Goal: Check status: Check status

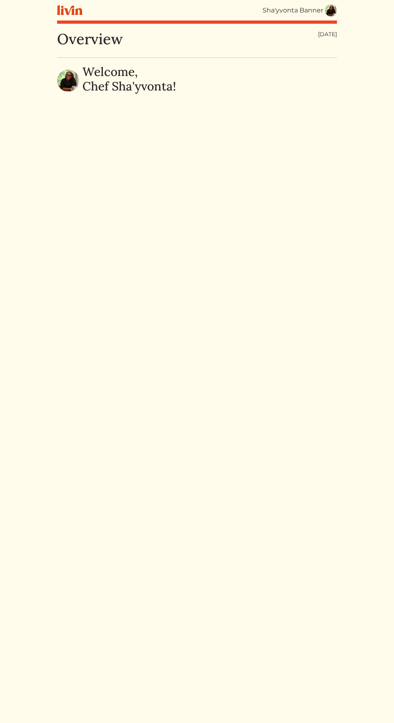
click at [347, 18] on html "Sha'yvonta Banner Sha'yvonta Banner Log out Dashboard Services Upcoming Complet…" at bounding box center [197, 361] width 394 height 723
click at [326, 9] on img at bounding box center [331, 10] width 12 height 12
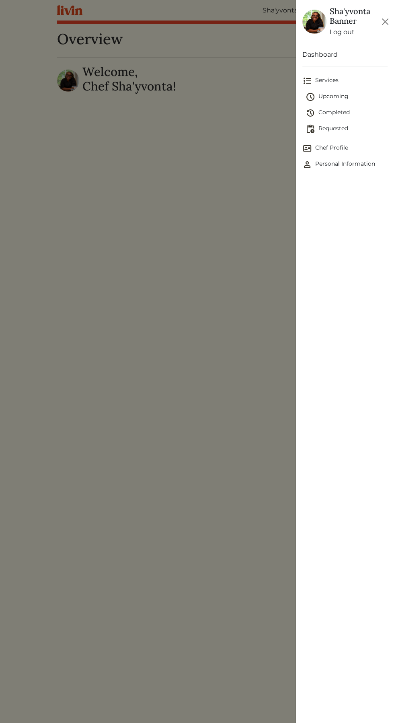
click at [341, 97] on span "Upcoming" at bounding box center [347, 97] width 82 height 10
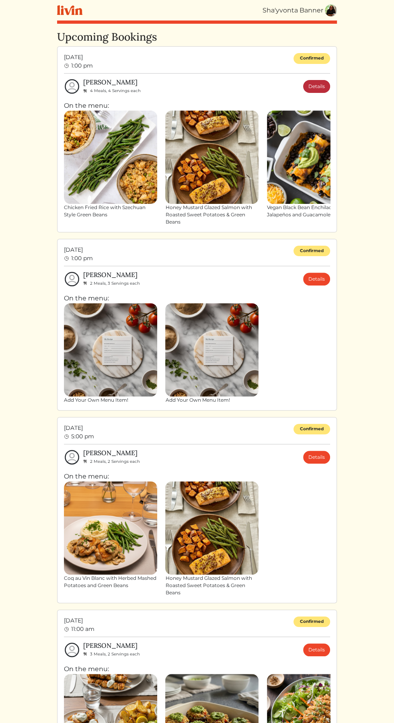
click at [324, 90] on link "Details" at bounding box center [316, 86] width 27 height 13
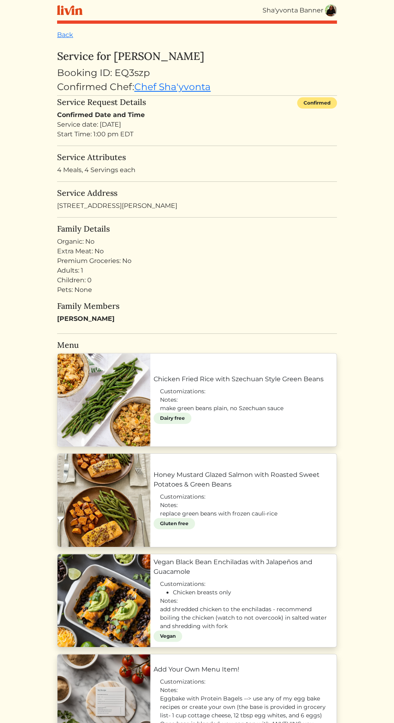
click at [284, 384] on link "Chicken Fried Rice with Szechuan Style Green Beans" at bounding box center [244, 379] width 180 height 10
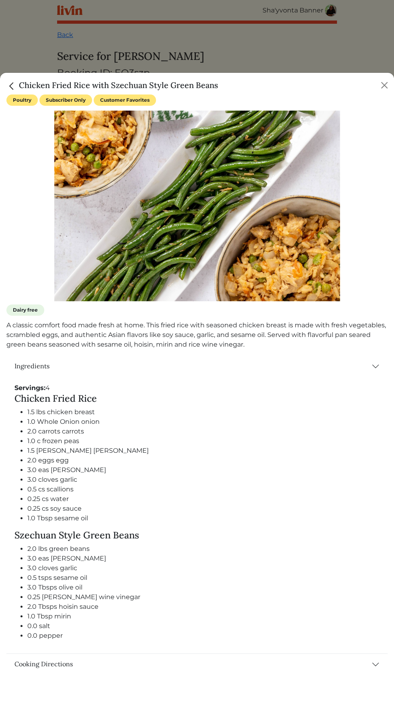
click at [362, 39] on div at bounding box center [197, 361] width 394 height 723
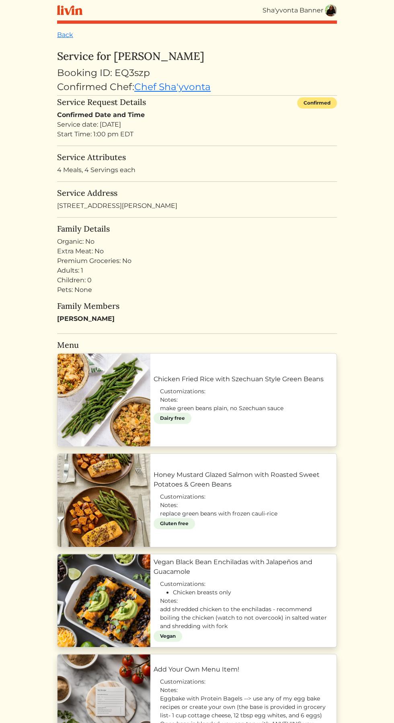
click at [237, 474] on link "Honey Mustard Glazed Salmon with Roasted Sweet Potatoes & Green Beans" at bounding box center [244, 479] width 180 height 19
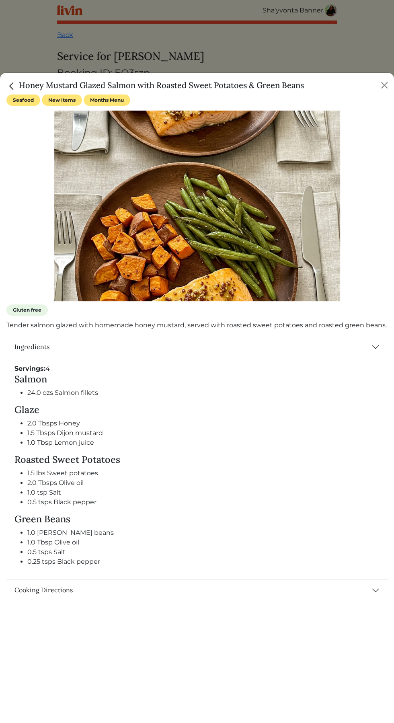
click at [371, 44] on div at bounding box center [197, 361] width 394 height 723
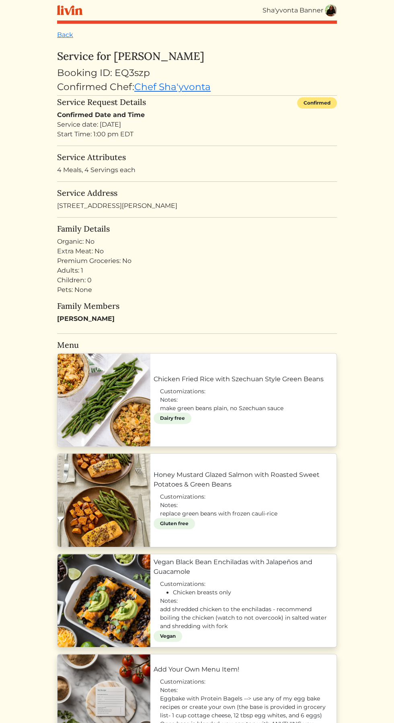
click at [370, 40] on html "Sha'yvonta Banner Sha'yvonta Banner Log out Dashboard Services Upcoming Complet…" at bounding box center [197, 361] width 394 height 723
click at [255, 577] on link "Vegan Black Bean Enchiladas with Jalapeños and Guacamole" at bounding box center [244, 566] width 180 height 19
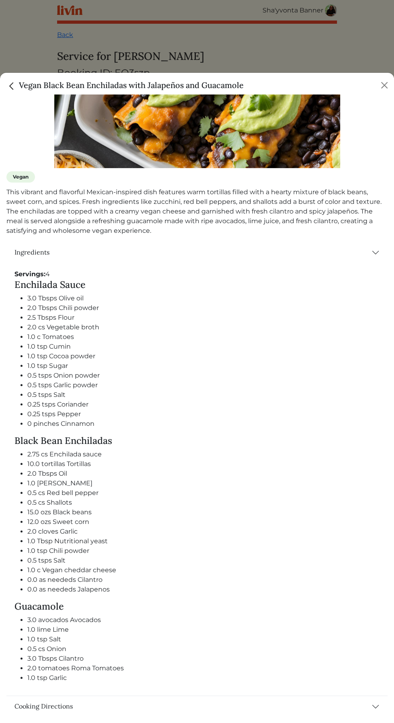
scroll to position [131, 0]
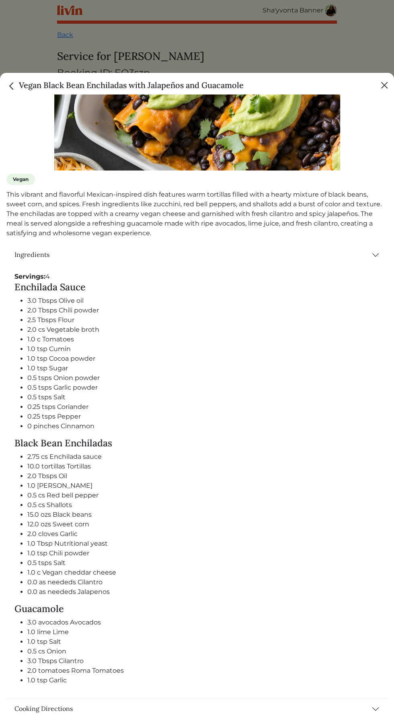
click at [382, 82] on button "Close" at bounding box center [384, 85] width 13 height 13
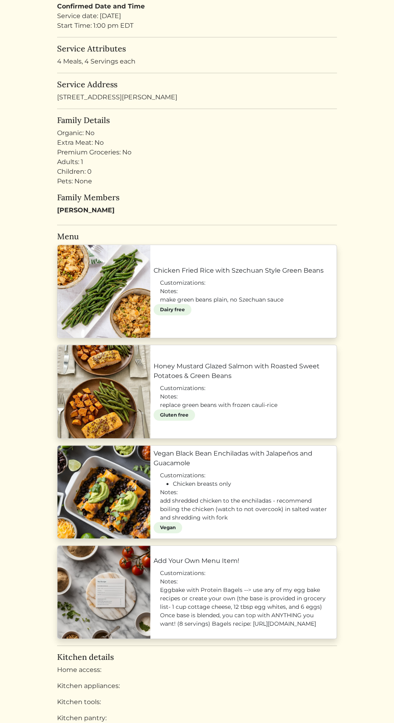
scroll to position [85, 0]
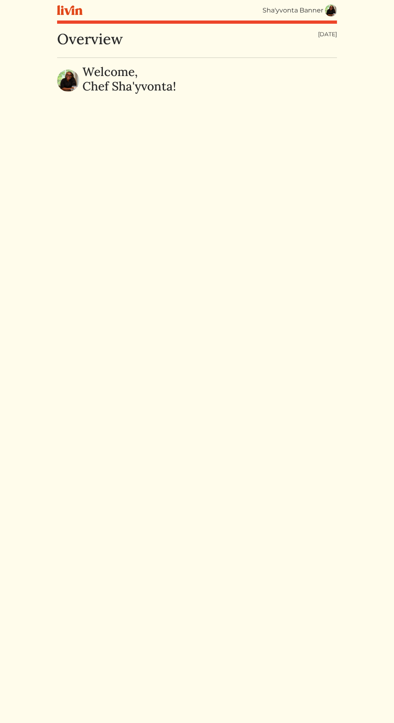
click at [349, 7] on html "Sha'yvonta Banner Sha'yvonta Banner Log out Dashboard Services Upcoming Complet…" at bounding box center [197, 361] width 394 height 723
click at [326, 4] on link at bounding box center [331, 10] width 12 height 12
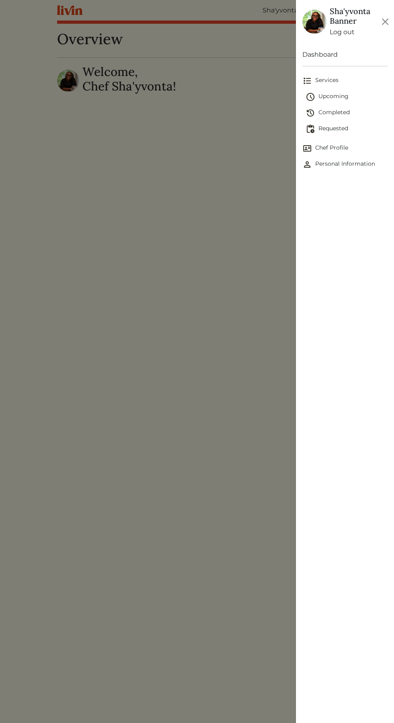
click at [338, 96] on span "Upcoming" at bounding box center [347, 97] width 82 height 10
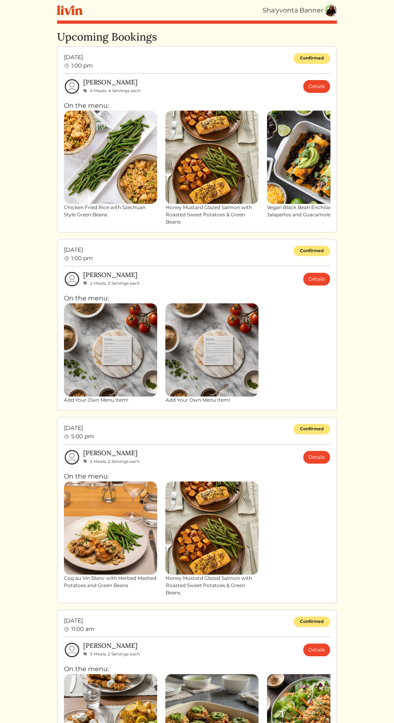
click at [314, 51] on div "Sun, Aug 17, 2025 1:00 pm Confirmed Haley Roos 4 Meals, 4 Servings each Details…" at bounding box center [197, 139] width 280 height 186
click at [326, 80] on link "Details" at bounding box center [316, 86] width 27 height 13
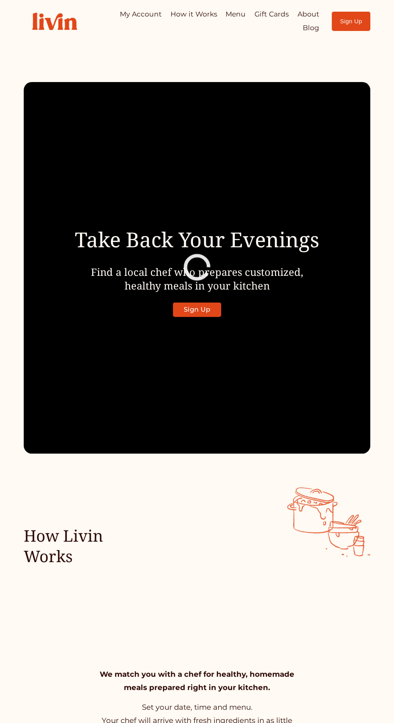
click at [0, 0] on div at bounding box center [0, 0] width 0 height 0
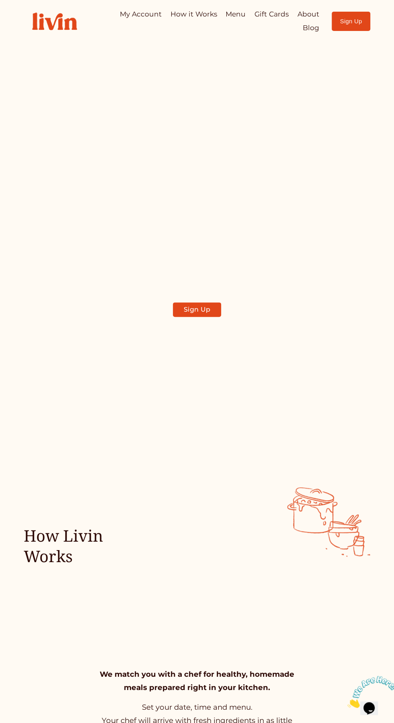
click at [230, 246] on link "My Account" at bounding box center [197, 254] width 141 height 24
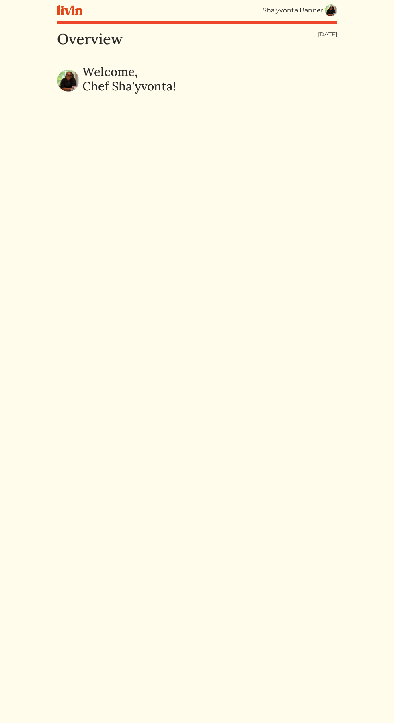
click at [335, 8] on img at bounding box center [331, 10] width 12 height 12
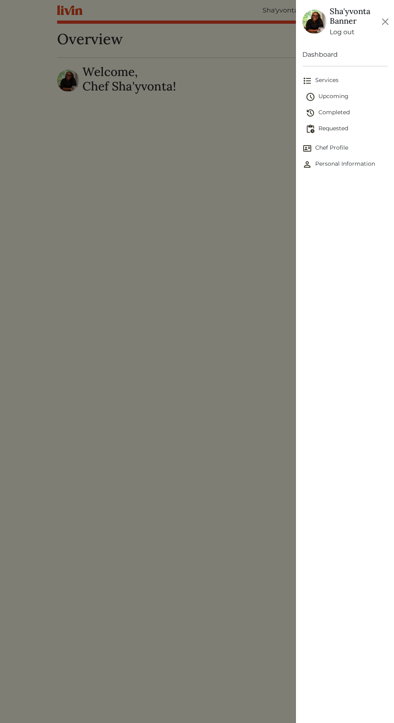
click at [335, 96] on span "Upcoming" at bounding box center [347, 97] width 82 height 10
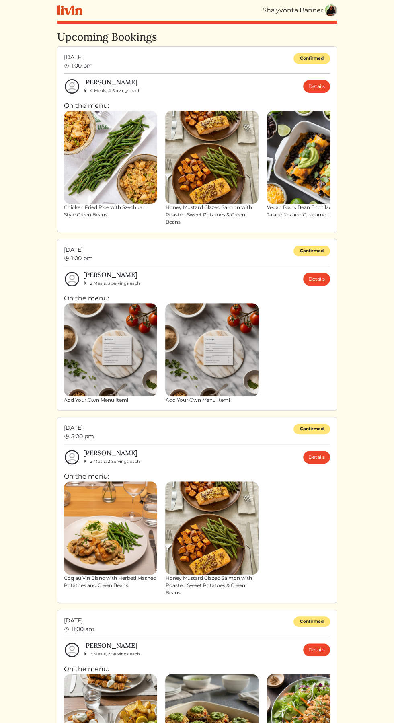
click at [327, 112] on img at bounding box center [313, 157] width 93 height 93
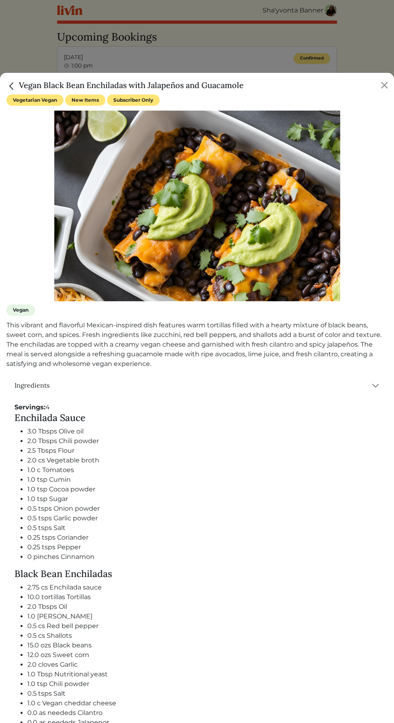
click at [321, 74] on div "Vegan Black Bean Enchiladas with Jalapeños and Guacamole" at bounding box center [197, 84] width 394 height 22
click at [382, 77] on div "Vegan Black Bean Enchiladas with Jalapeños and Guacamole" at bounding box center [197, 84] width 394 height 22
click at [373, 45] on div at bounding box center [197, 361] width 394 height 723
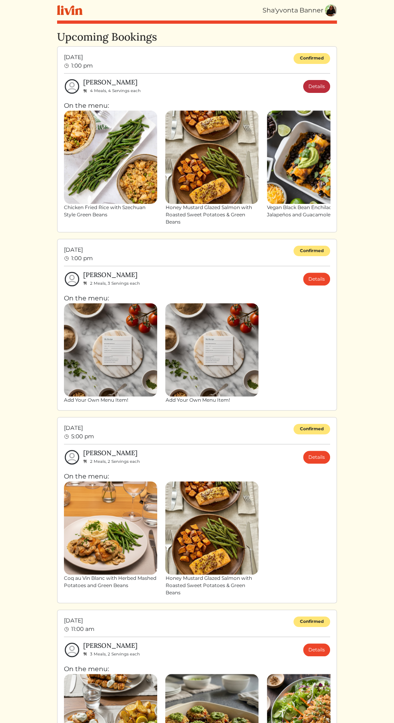
click at [313, 89] on link "Details" at bounding box center [316, 86] width 27 height 13
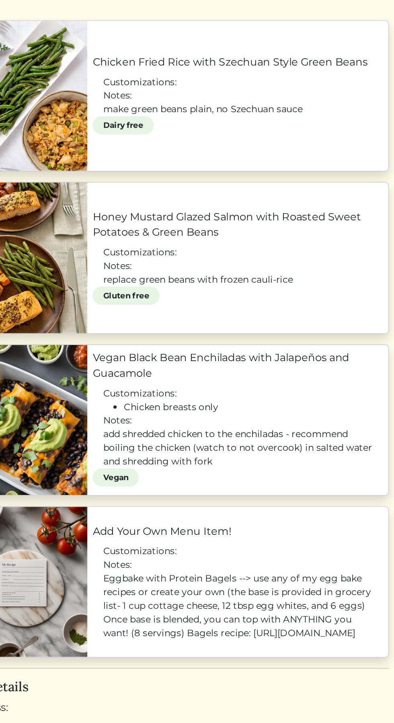
scroll to position [109, 0]
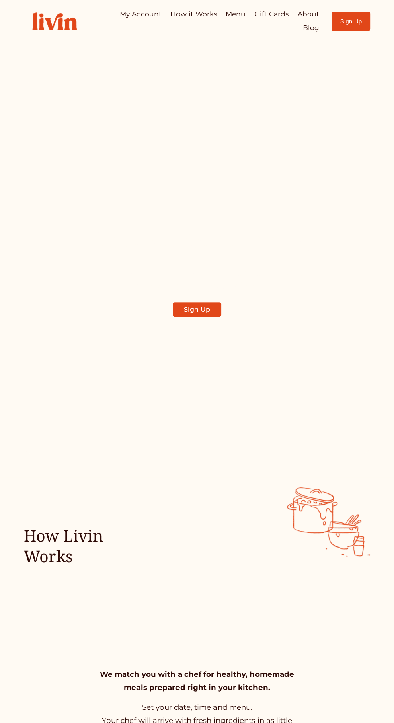
click at [0, 0] on div at bounding box center [0, 0] width 0 height 0
click at [215, 254] on link "My Account" at bounding box center [197, 254] width 141 height 24
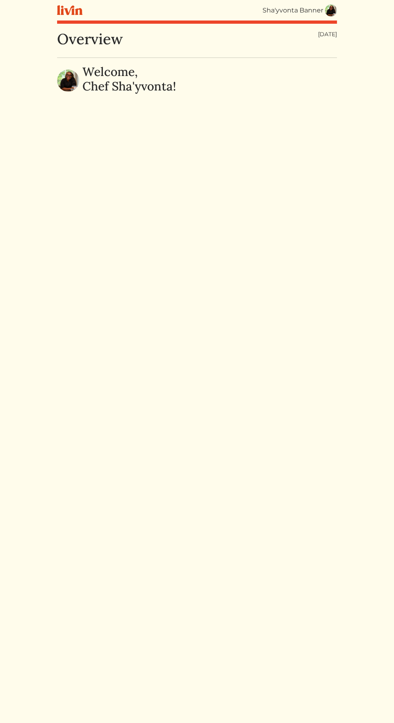
click at [326, 14] on link at bounding box center [331, 10] width 12 height 12
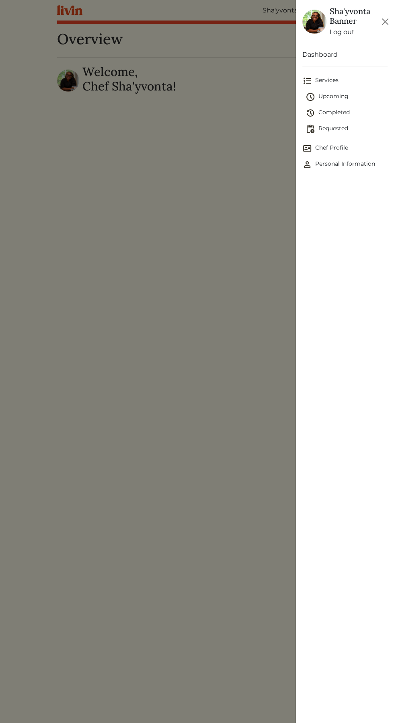
click at [341, 94] on span "Upcoming" at bounding box center [347, 97] width 82 height 10
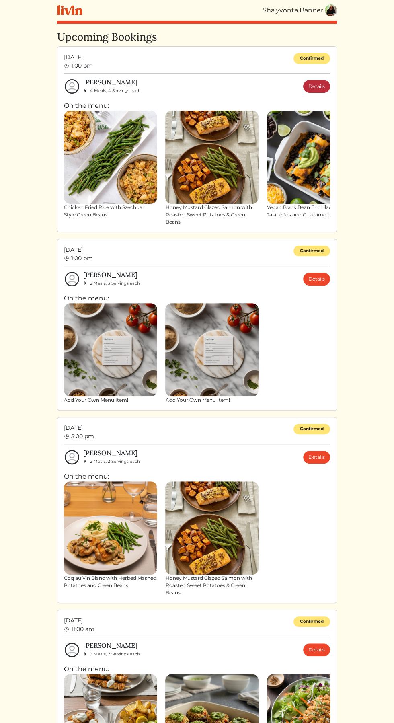
click at [323, 87] on link "Details" at bounding box center [316, 86] width 27 height 13
